Goal: Find contact information: Obtain details needed to contact an individual or organization

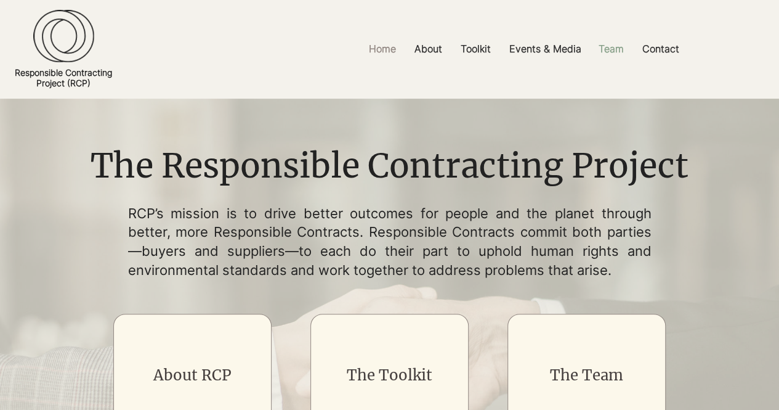
click at [612, 49] on p "Team" at bounding box center [612, 49] width 38 height 28
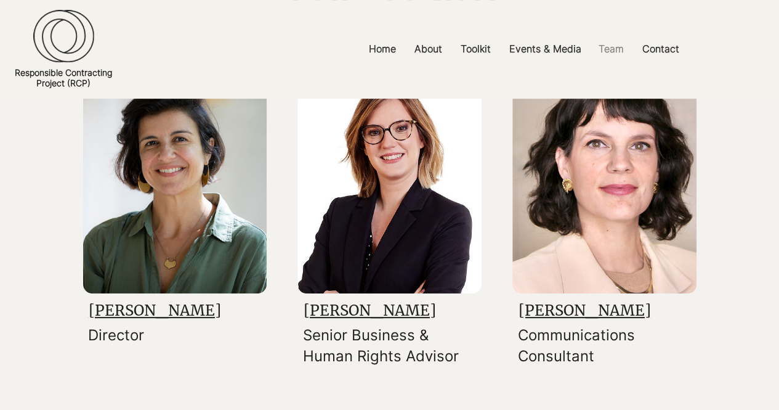
scroll to position [183, 0]
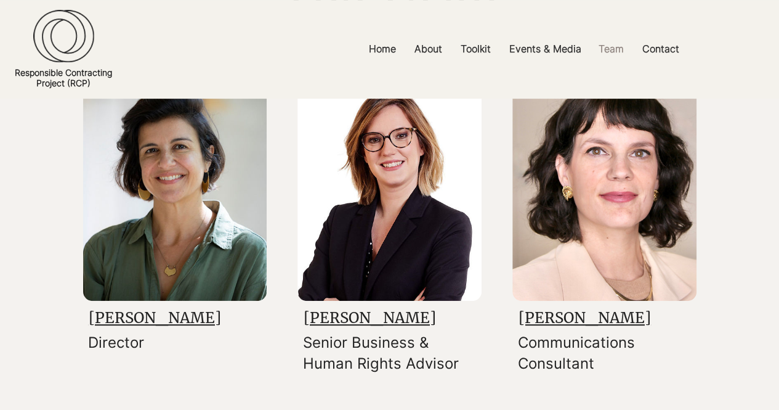
click at [330, 314] on link "[PERSON_NAME]" at bounding box center [370, 317] width 132 height 19
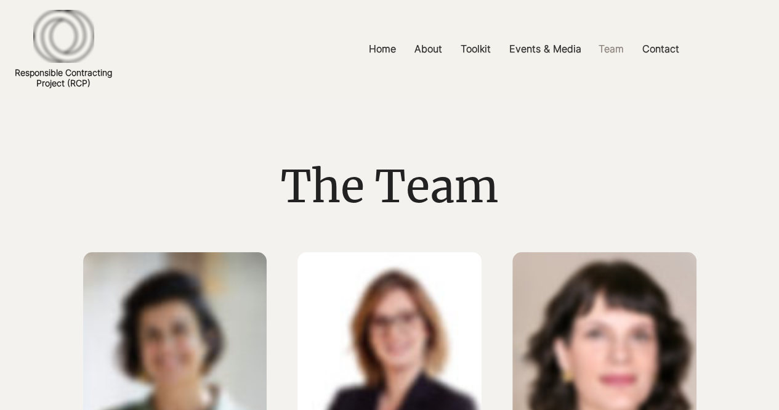
scroll to position [183, 0]
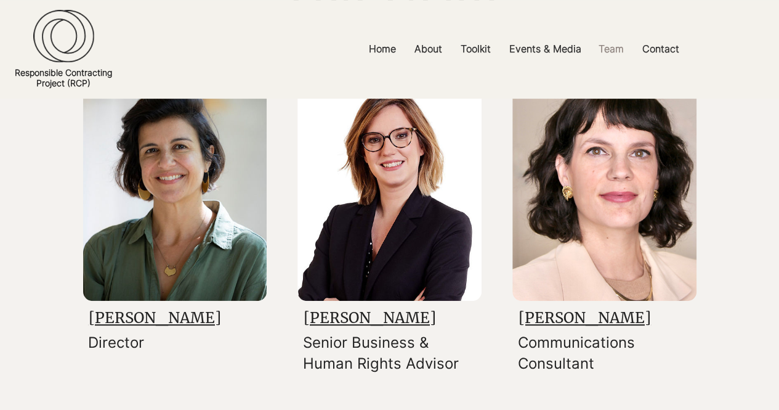
click at [568, 317] on link "[PERSON_NAME]" at bounding box center [585, 317] width 132 height 19
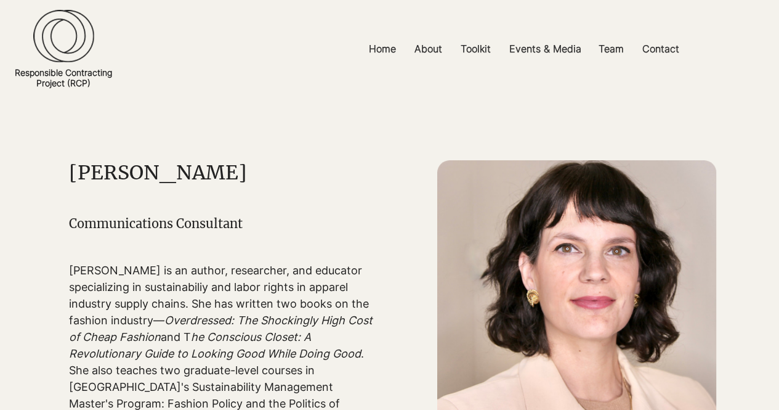
drag, startPoint x: 71, startPoint y: 171, endPoint x: 251, endPoint y: 173, distance: 179.9
click at [251, 173] on h1 "[PERSON_NAME]" at bounding box center [221, 172] width 304 height 25
copy h1 "[PERSON_NAME]"
